Goal: Find specific page/section

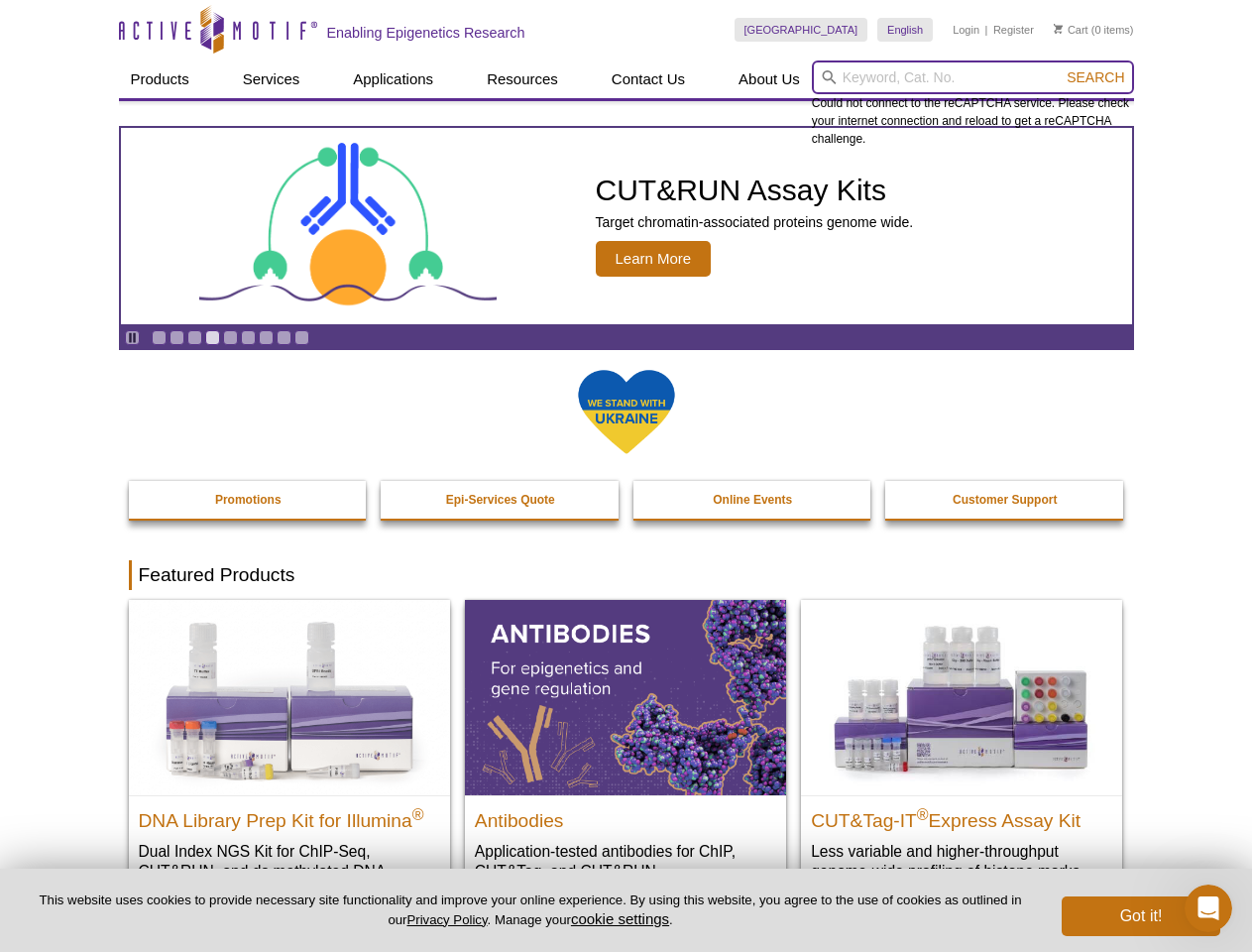
click at [973, 77] on input "search" at bounding box center [973, 78] width 323 height 34
click at [1096, 77] on span "Search" at bounding box center [1096, 77] width 58 height 16
click at [132, 337] on icon "Pause" at bounding box center [132, 337] width 13 height 13
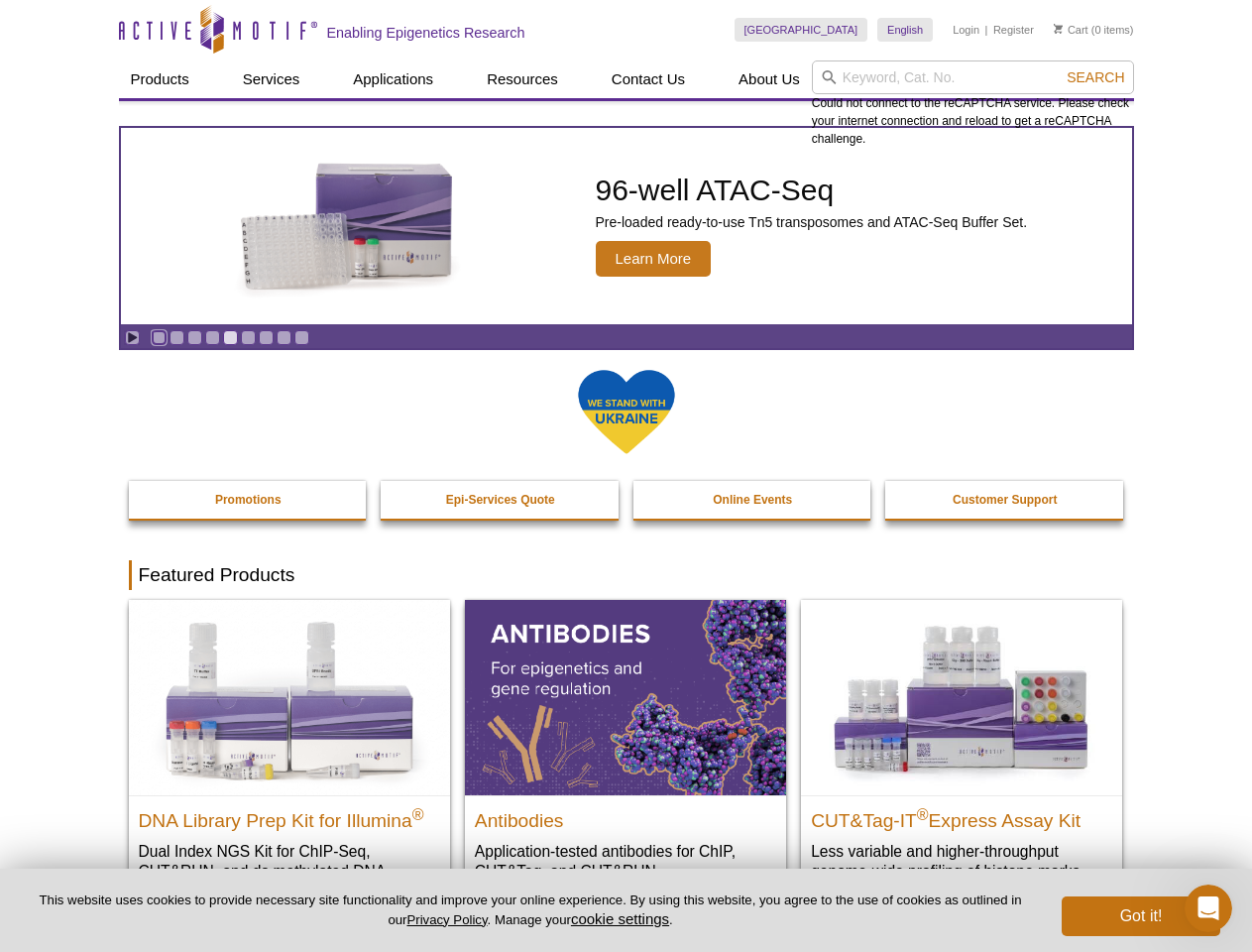
click at [159, 337] on link "Go to slide 1" at bounding box center [159, 337] width 15 height 15
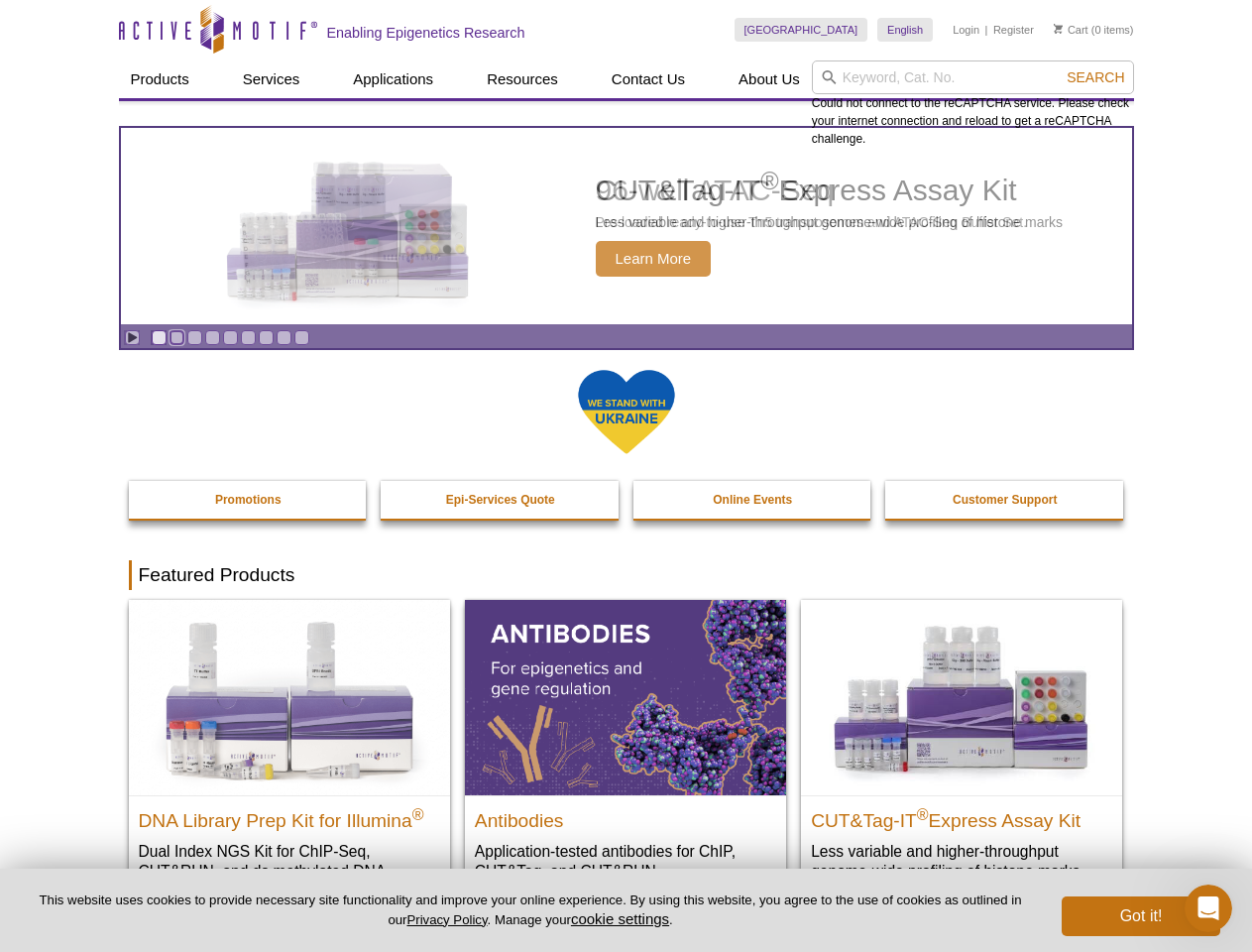
click at [177, 337] on link "Go to slide 2" at bounding box center [177, 337] width 15 height 15
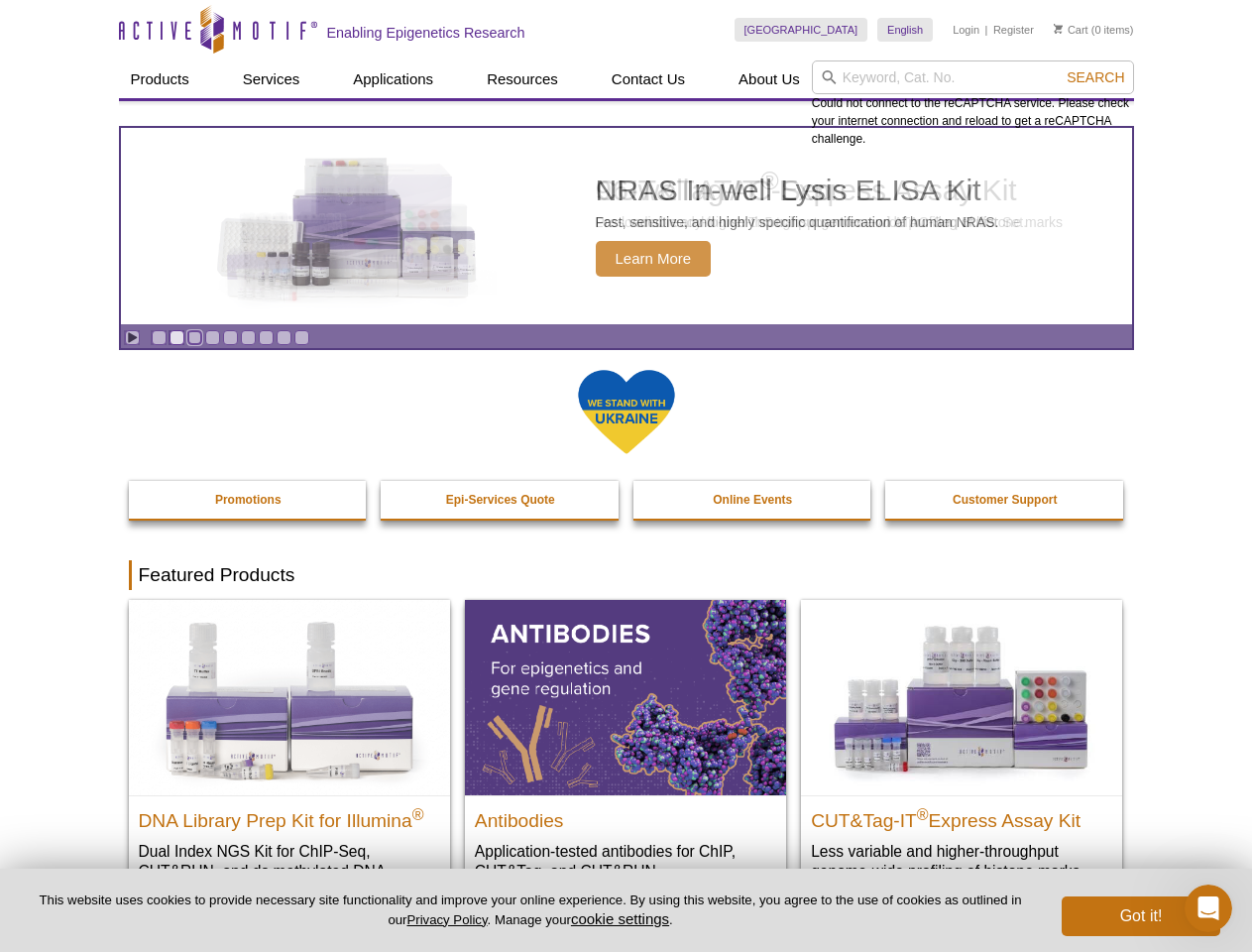
click at [195, 337] on link "Go to slide 3" at bounding box center [195, 337] width 15 height 15
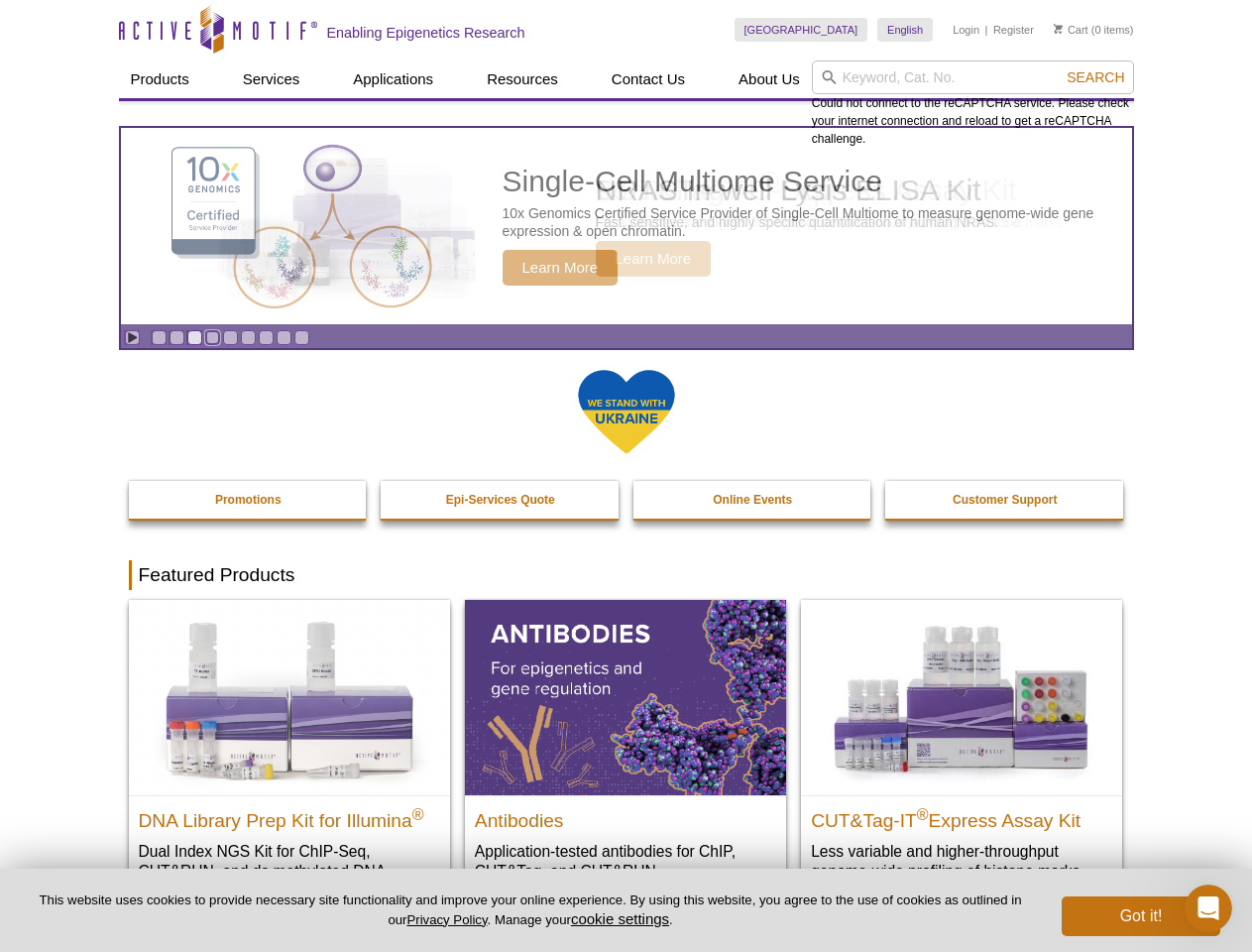
click at [212, 337] on link "Go to slide 4" at bounding box center [212, 337] width 15 height 15
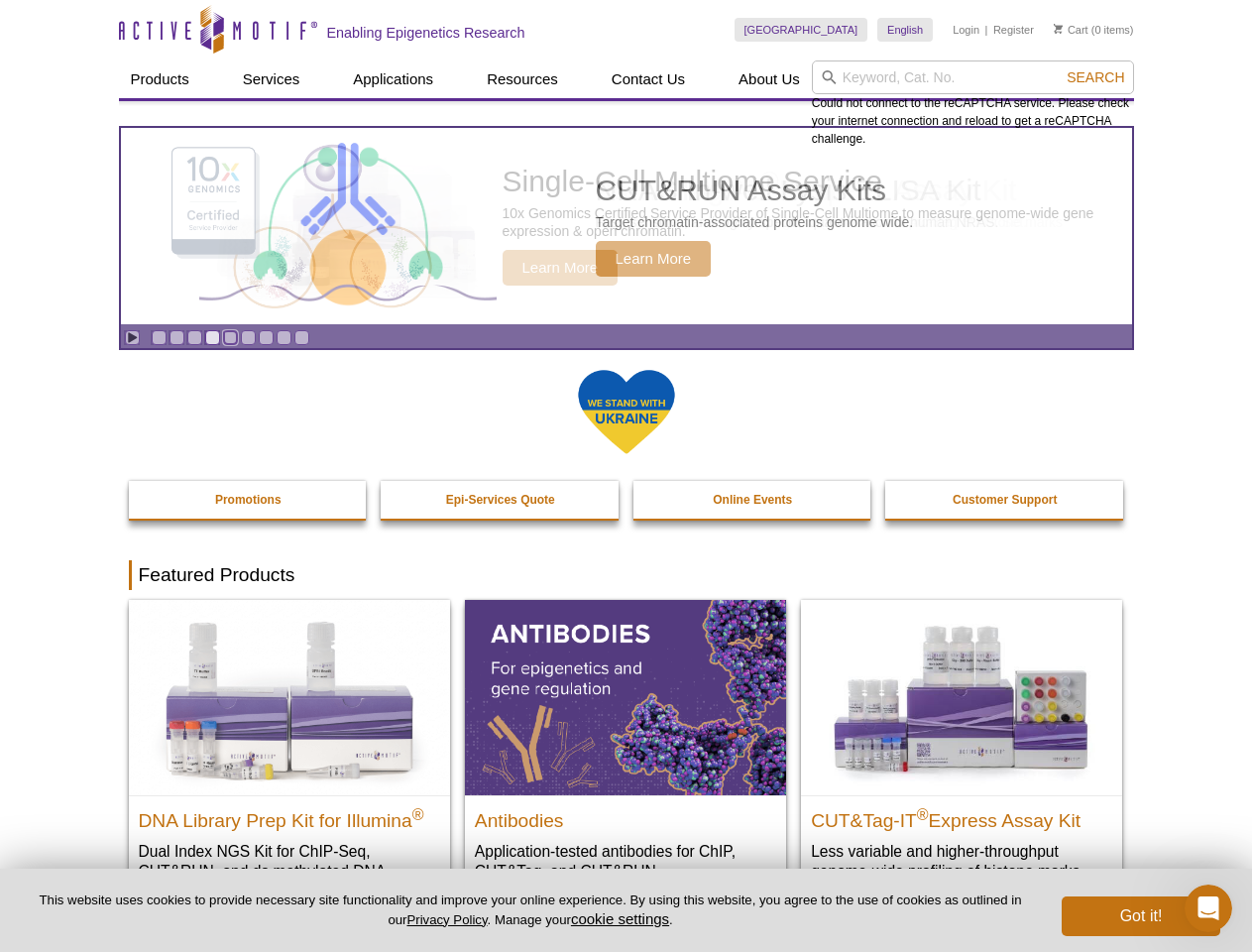
click at [230, 337] on link "Go to slide 5" at bounding box center [230, 337] width 15 height 15
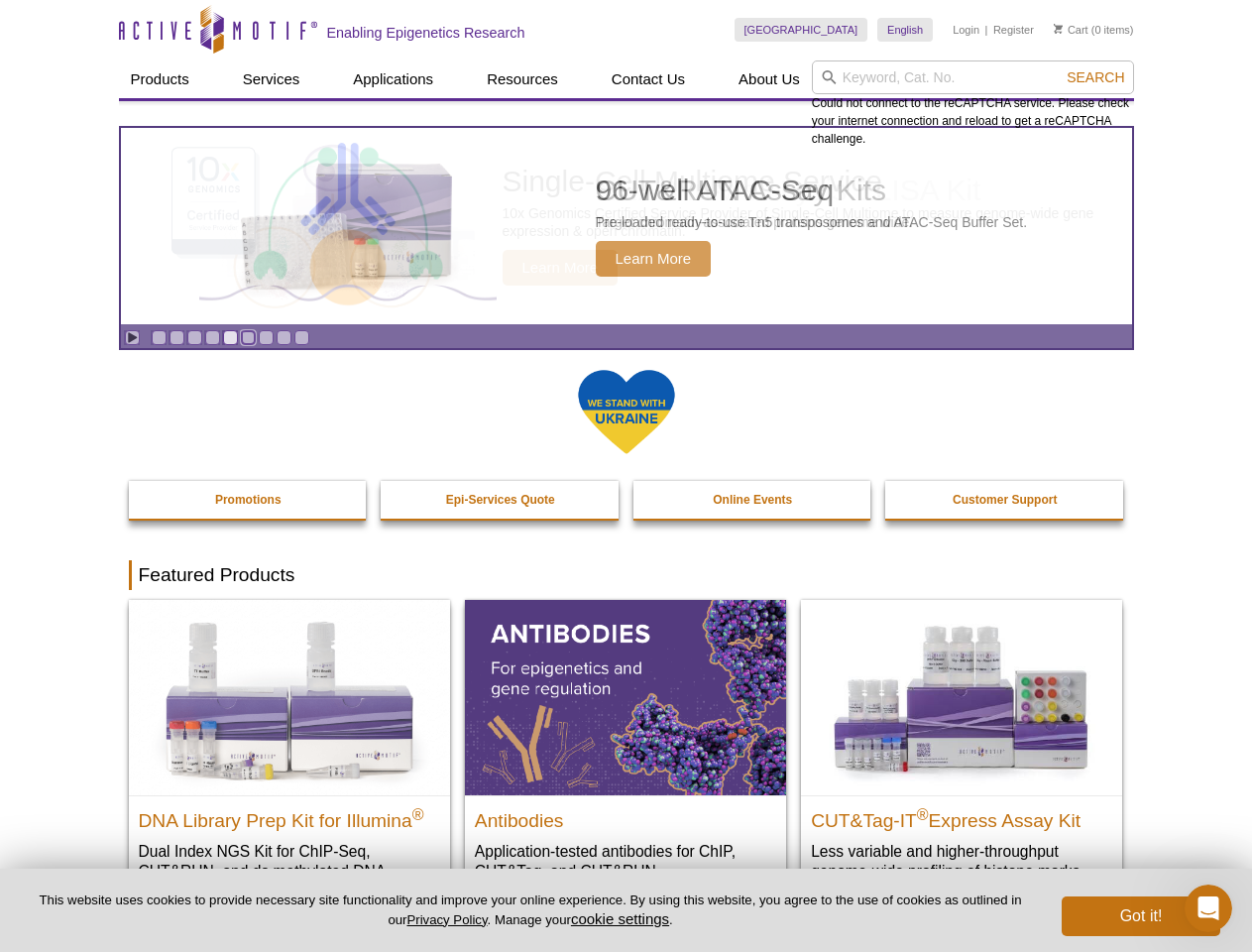
click at [248, 337] on link "Go to slide 6" at bounding box center [248, 337] width 15 height 15
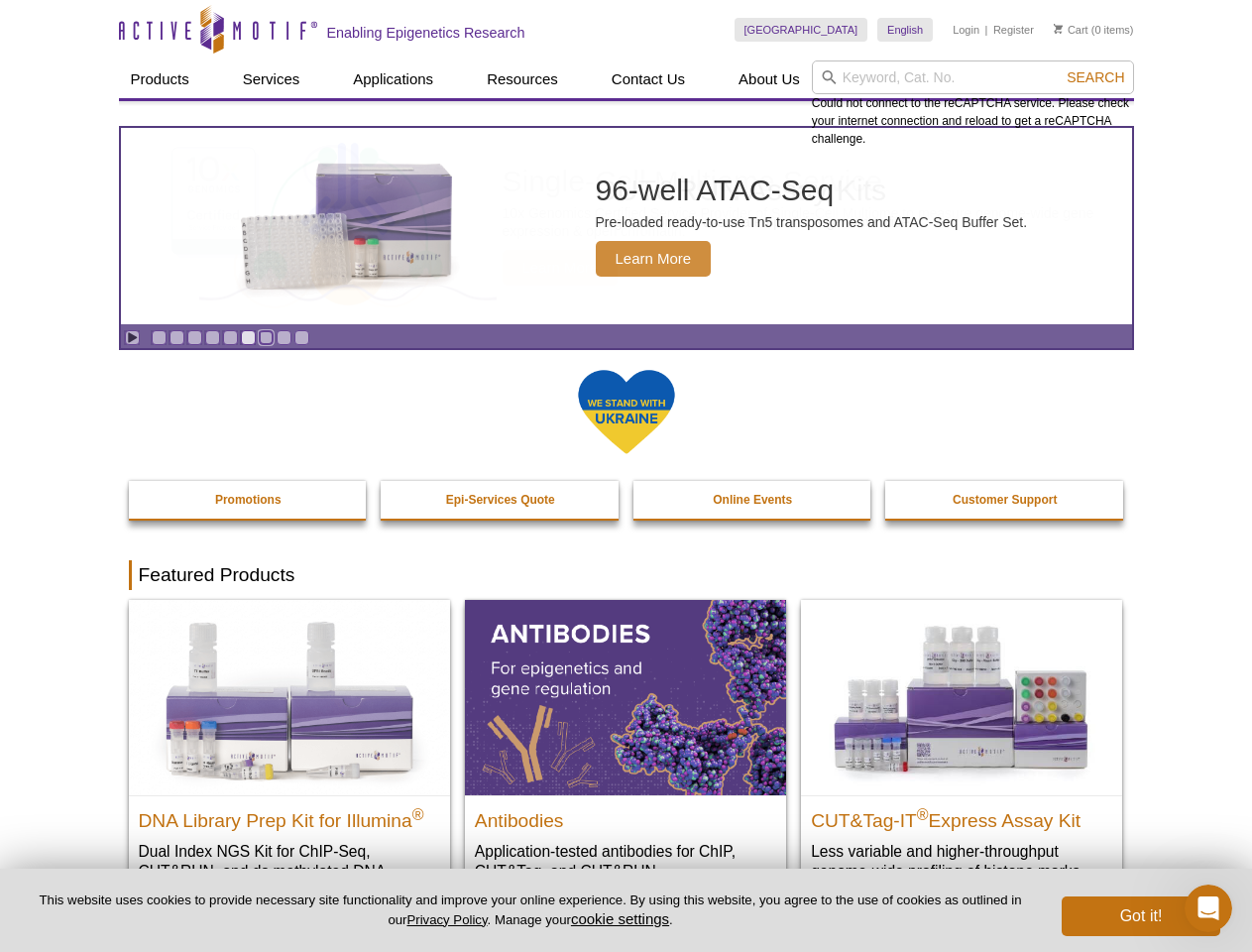
click at [266, 337] on link "Go to slide 7" at bounding box center [266, 337] width 15 height 15
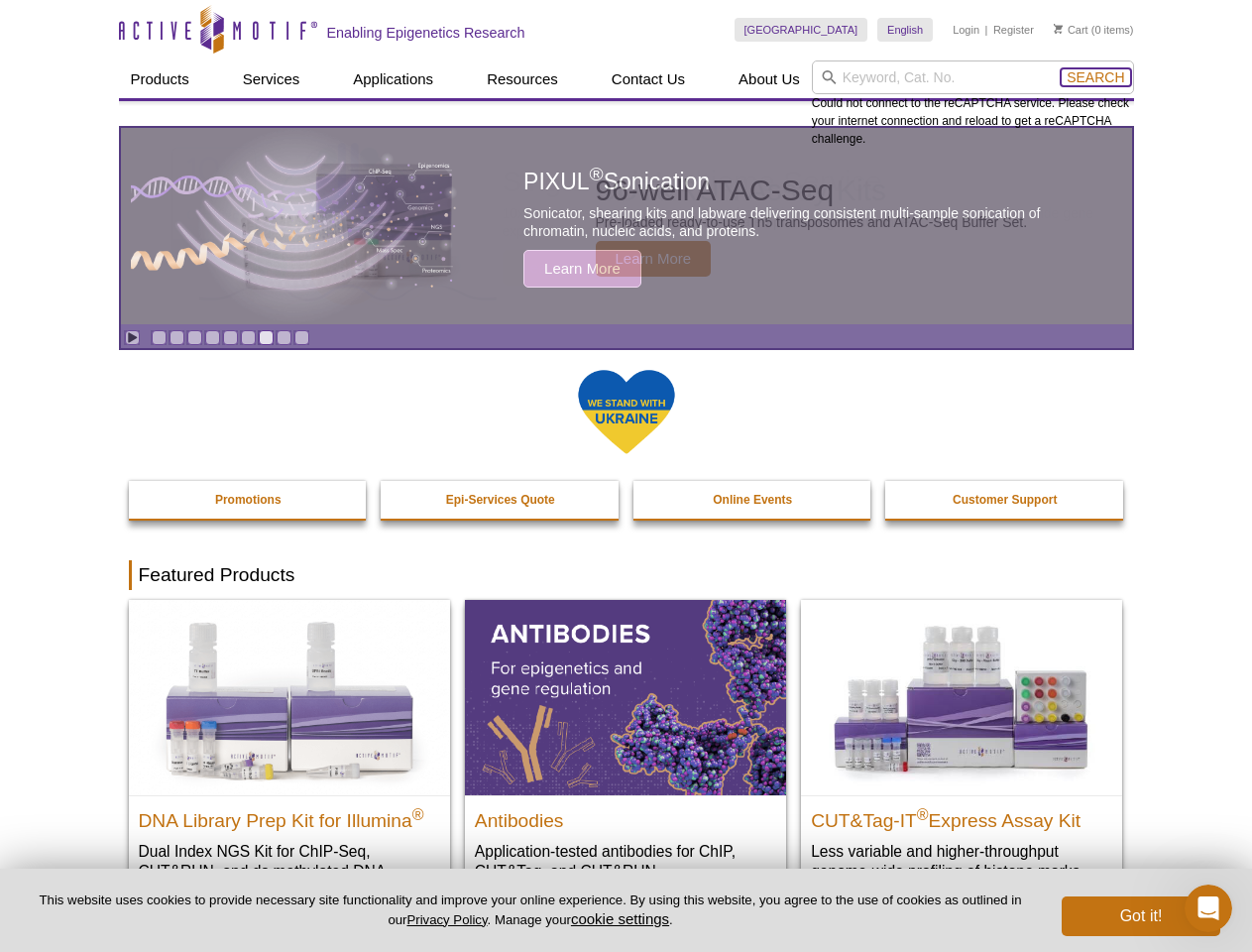
click at [1096, 77] on span "Search" at bounding box center [1096, 77] width 58 height 16
